Goal: Obtain resource: Download file/media

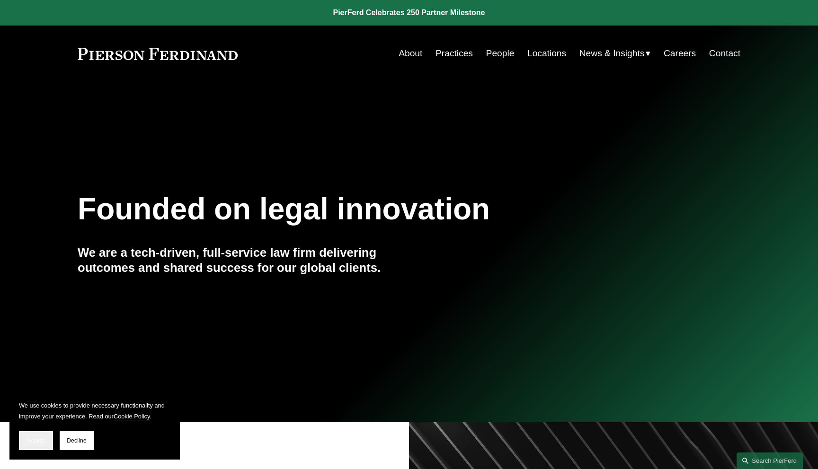
click at [43, 441] on span "Accept" at bounding box center [36, 441] width 18 height 7
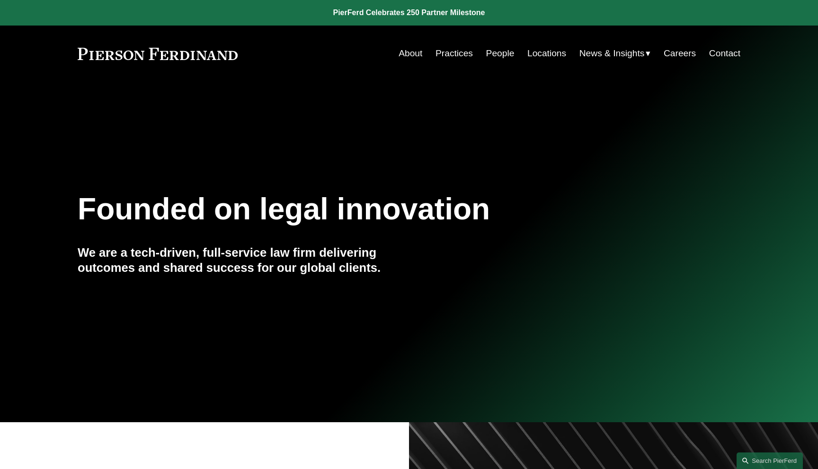
click at [0, 0] on span "Insights" at bounding box center [0, 0] width 0 height 0
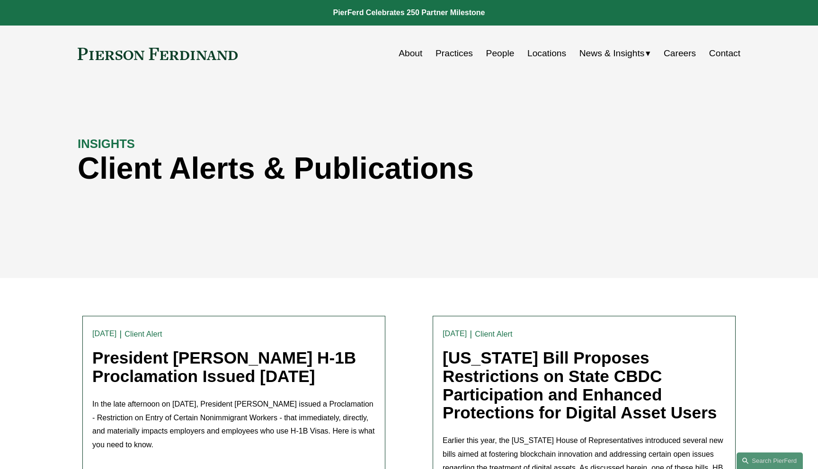
click at [241, 379] on link "President [PERSON_NAME] H-1B Proclamation Issued [DATE]" at bounding box center [224, 367] width 264 height 37
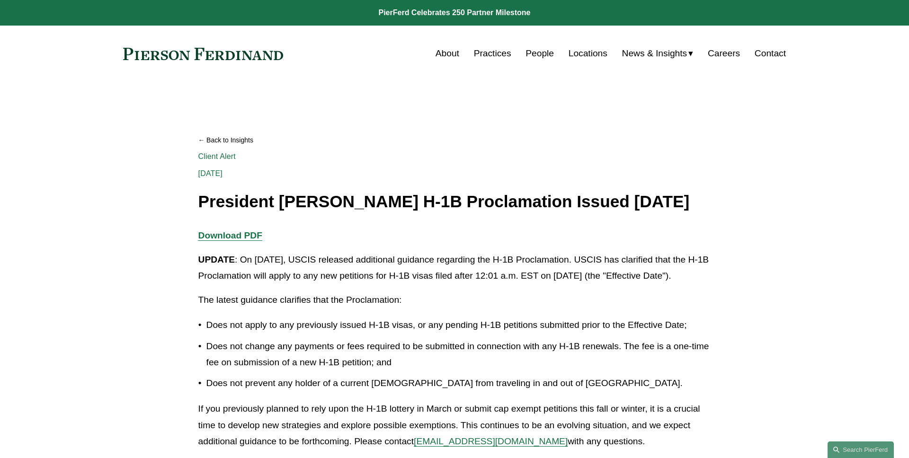
click at [250, 240] on strong "Download PDF" at bounding box center [230, 235] width 64 height 10
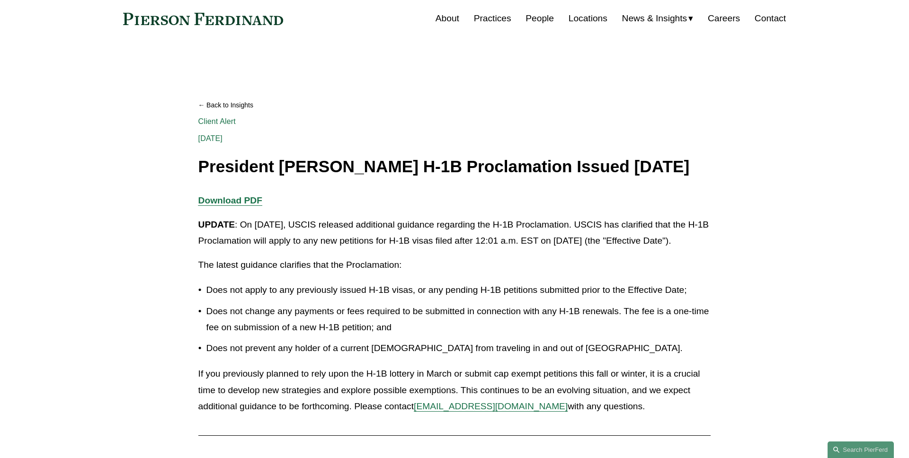
scroll to position [33, 0]
